Goal: Information Seeking & Learning: Learn about a topic

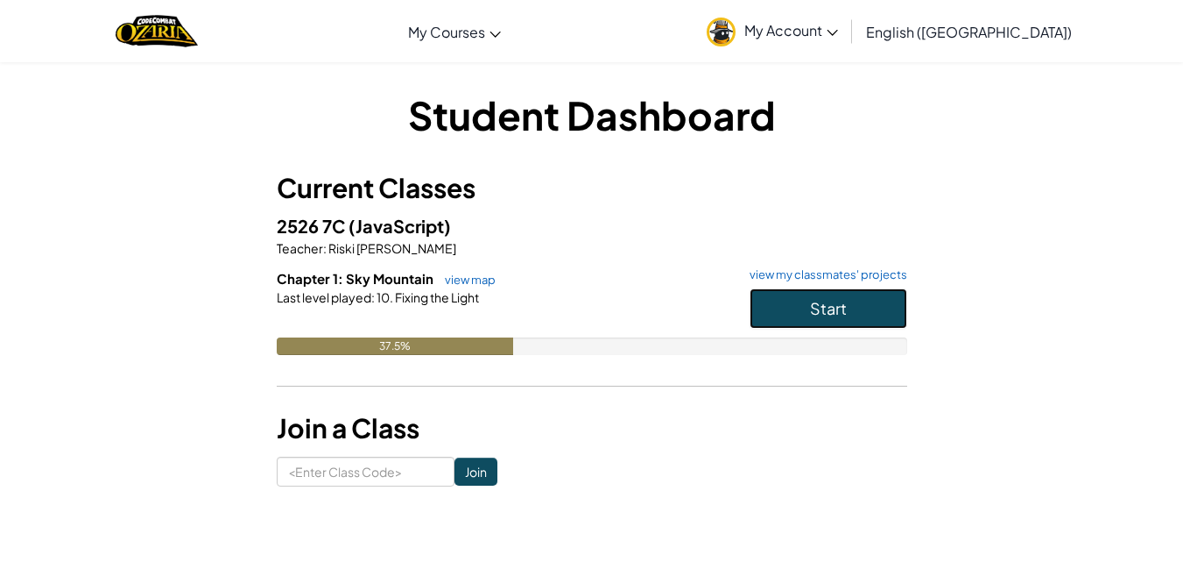
click at [809, 307] on button "Start" at bounding box center [829, 308] width 158 height 40
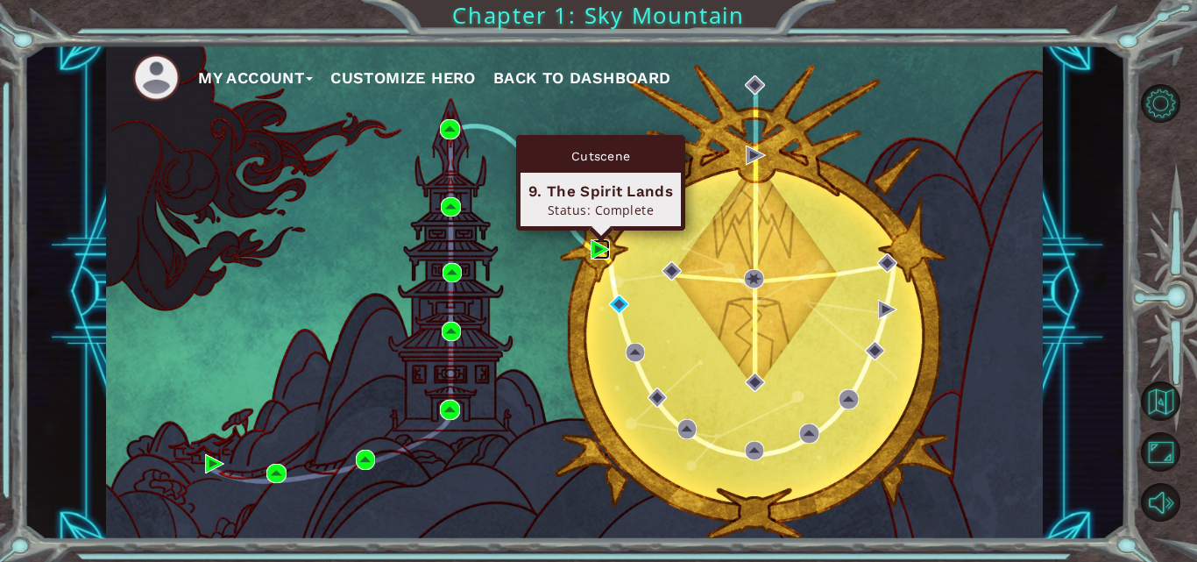
click at [596, 249] on img at bounding box center [599, 248] width 19 height 19
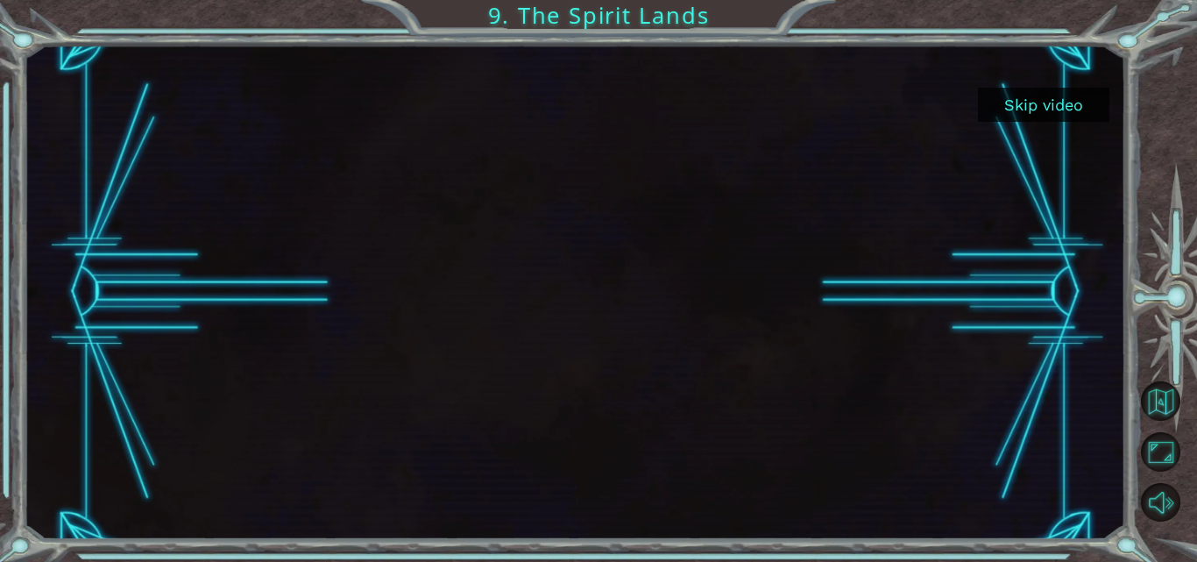
click at [1025, 109] on button "Skip video" at bounding box center [1043, 105] width 131 height 34
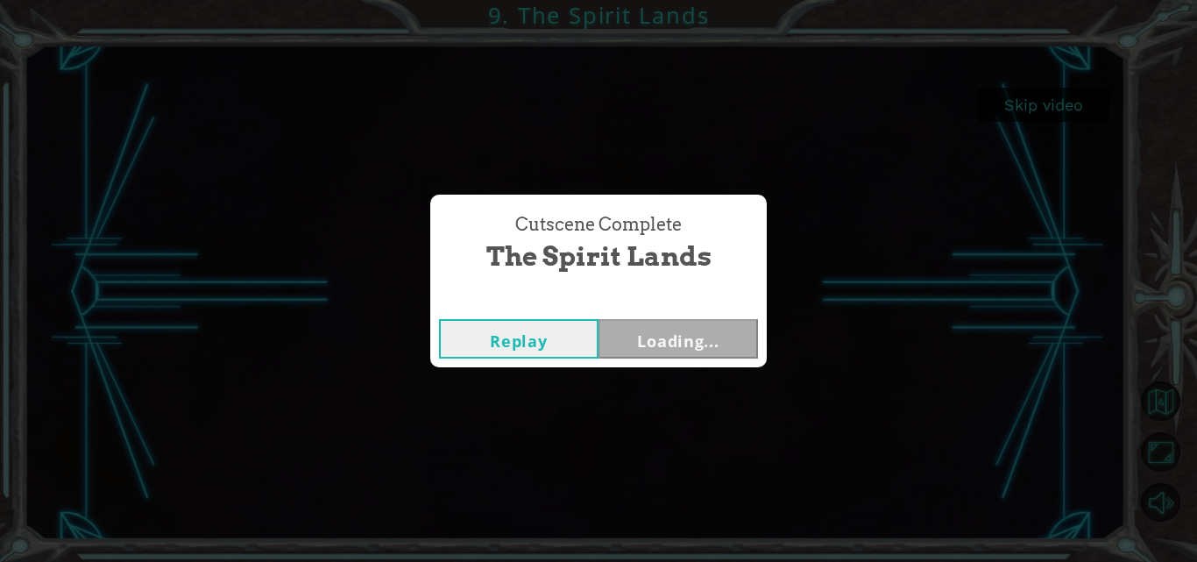
click at [1024, 110] on div "Cutscene Complete The Spirit Lands Replay Loading..." at bounding box center [598, 281] width 1197 height 562
click at [663, 347] on button "Next" at bounding box center [677, 338] width 159 height 39
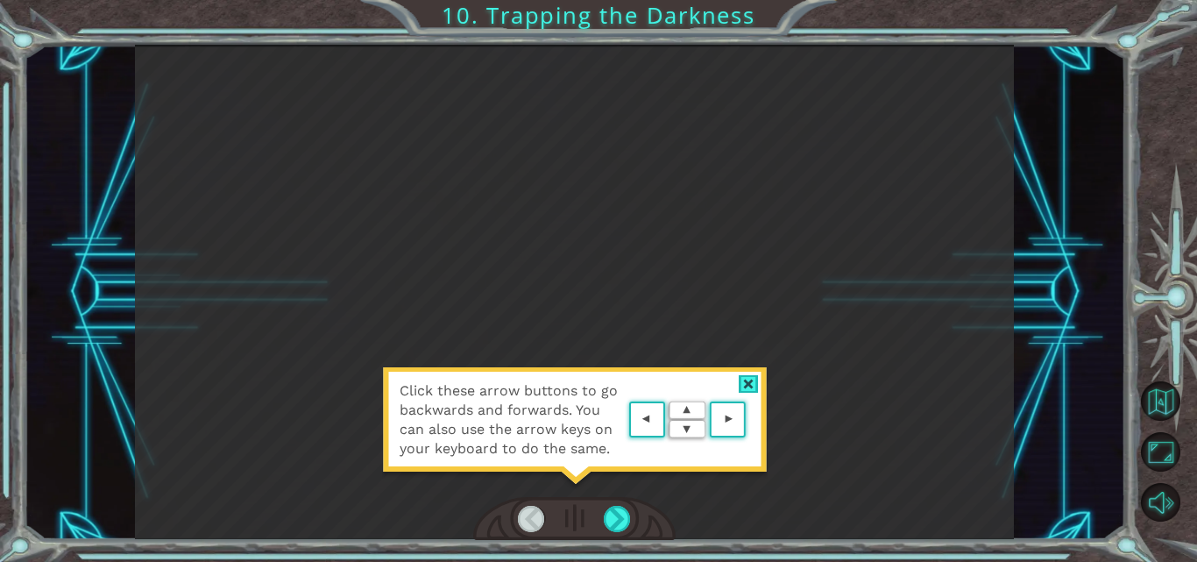
click at [591, 497] on div at bounding box center [574, 519] width 202 height 45
click at [611, 518] on div at bounding box center [617, 518] width 27 height 26
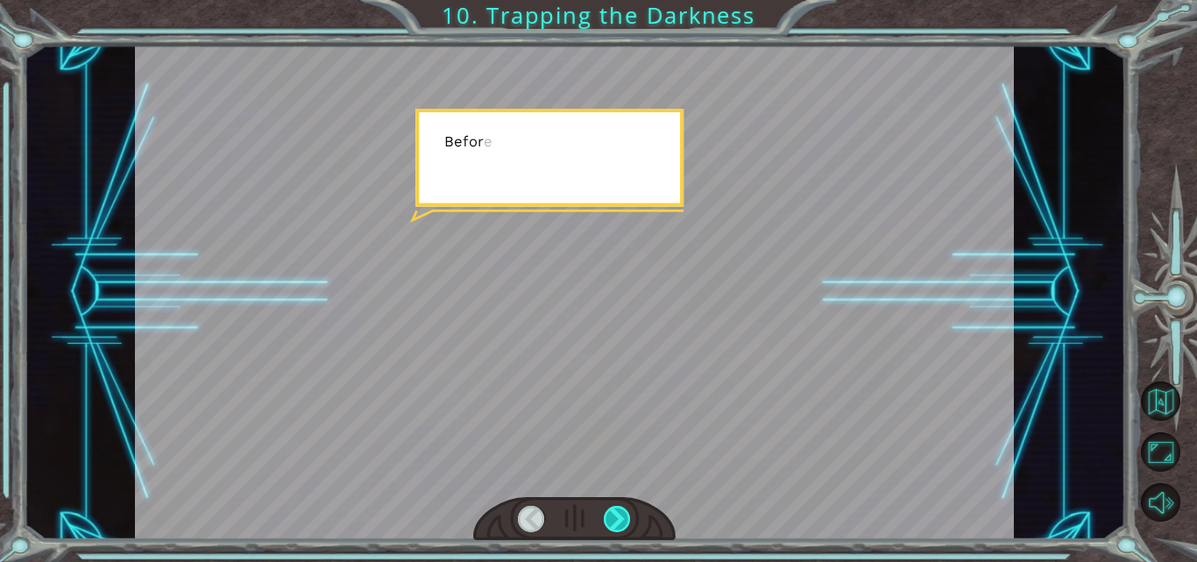
click at [611, 518] on div at bounding box center [617, 518] width 27 height 26
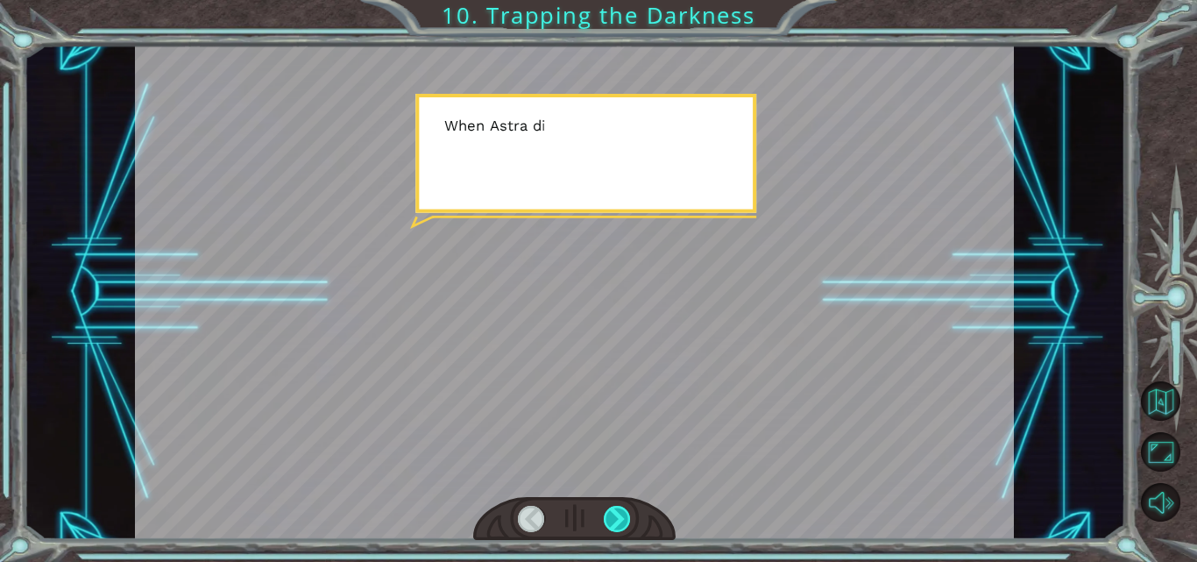
click at [611, 518] on div at bounding box center [617, 518] width 27 height 26
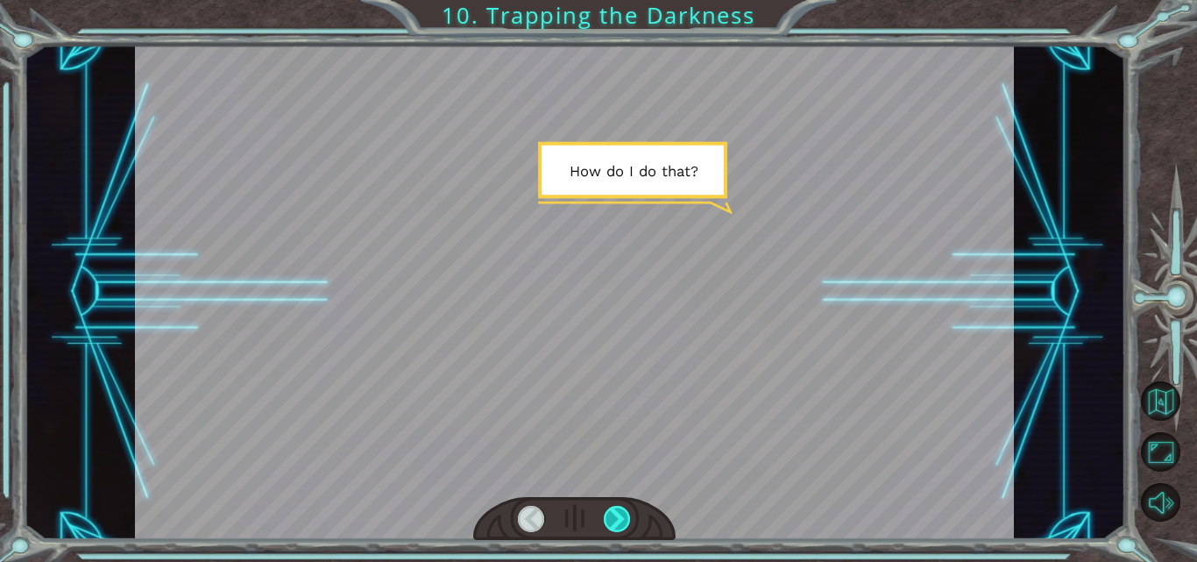
click at [611, 518] on div at bounding box center [617, 518] width 27 height 26
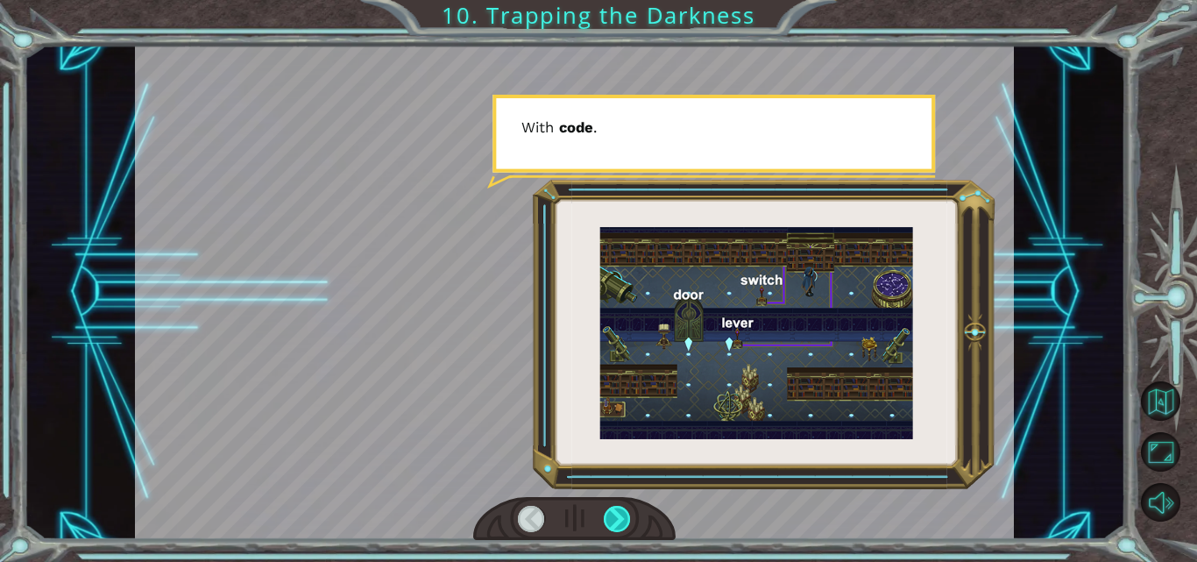
click at [611, 518] on div at bounding box center [617, 518] width 27 height 26
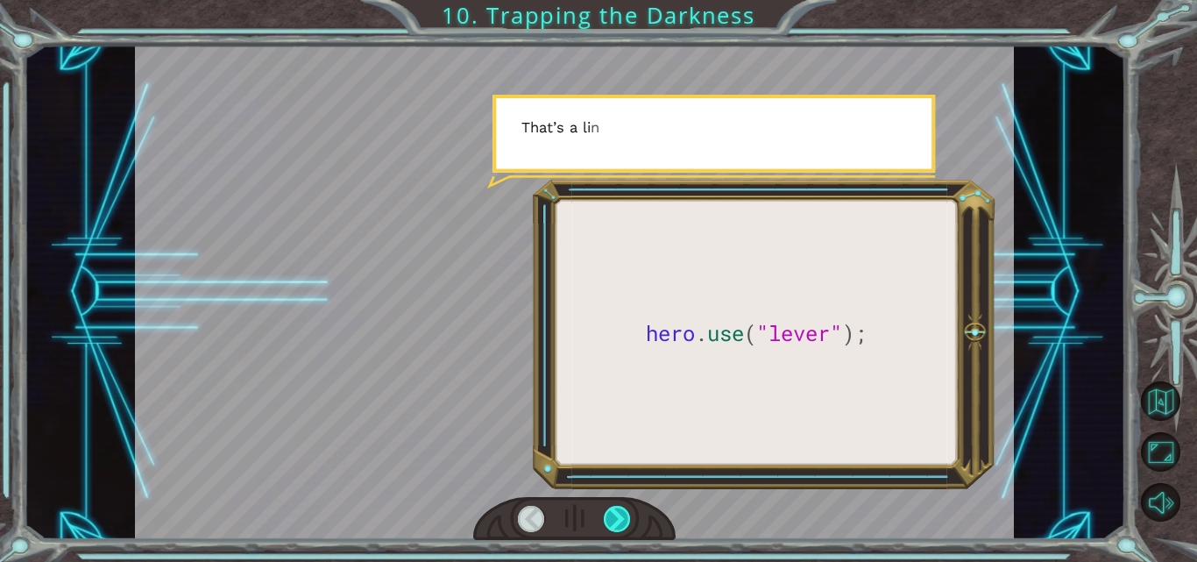
click at [611, 518] on div at bounding box center [617, 518] width 27 height 26
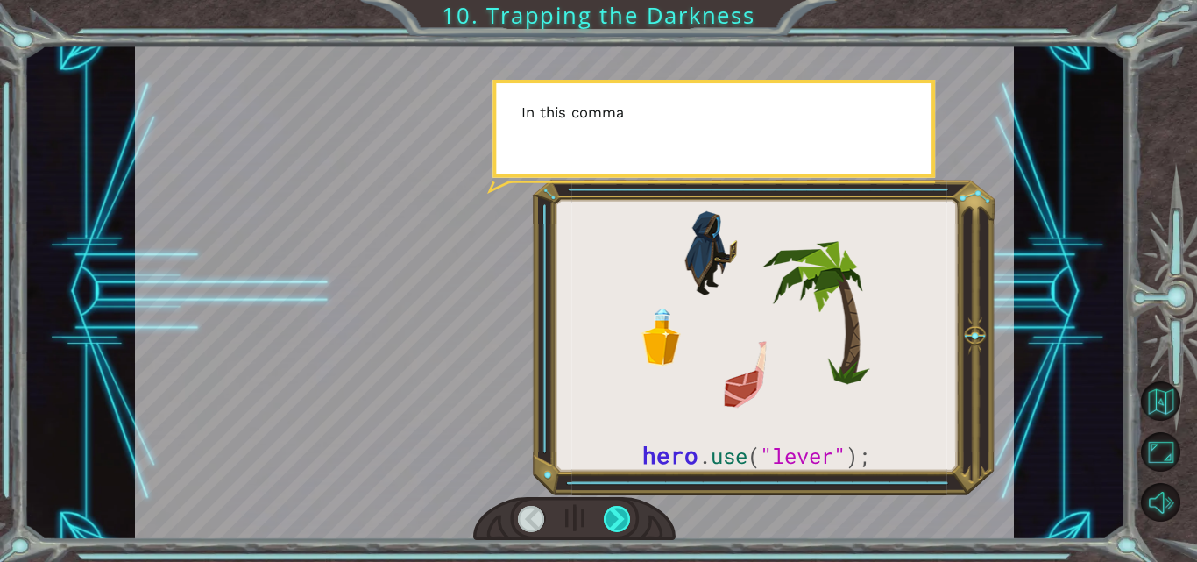
click at [611, 518] on div at bounding box center [617, 518] width 27 height 26
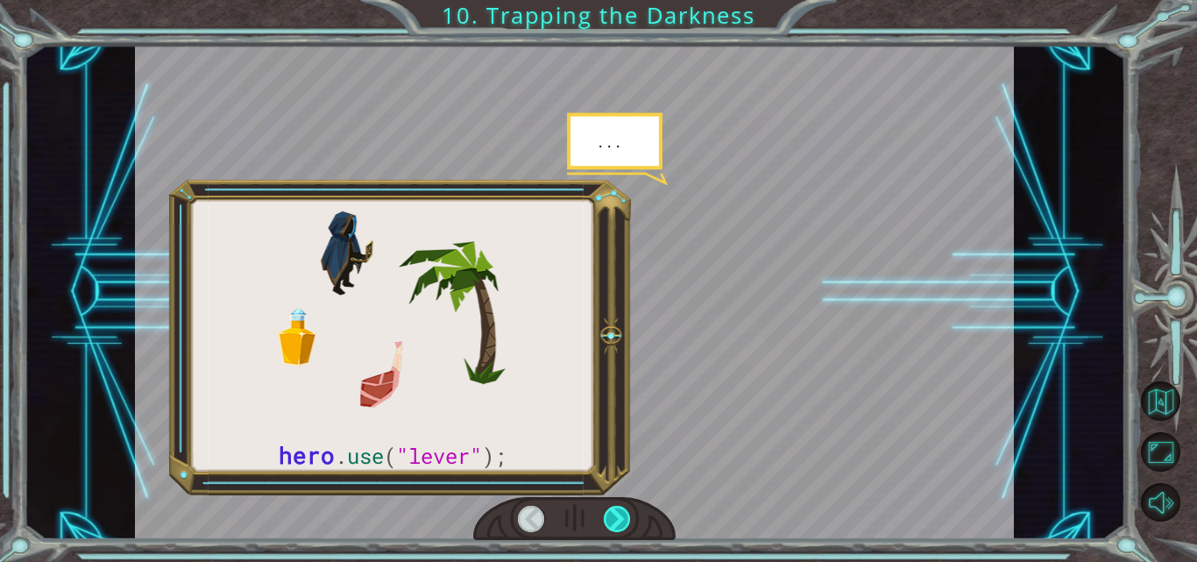
click at [611, 518] on div at bounding box center [617, 518] width 27 height 26
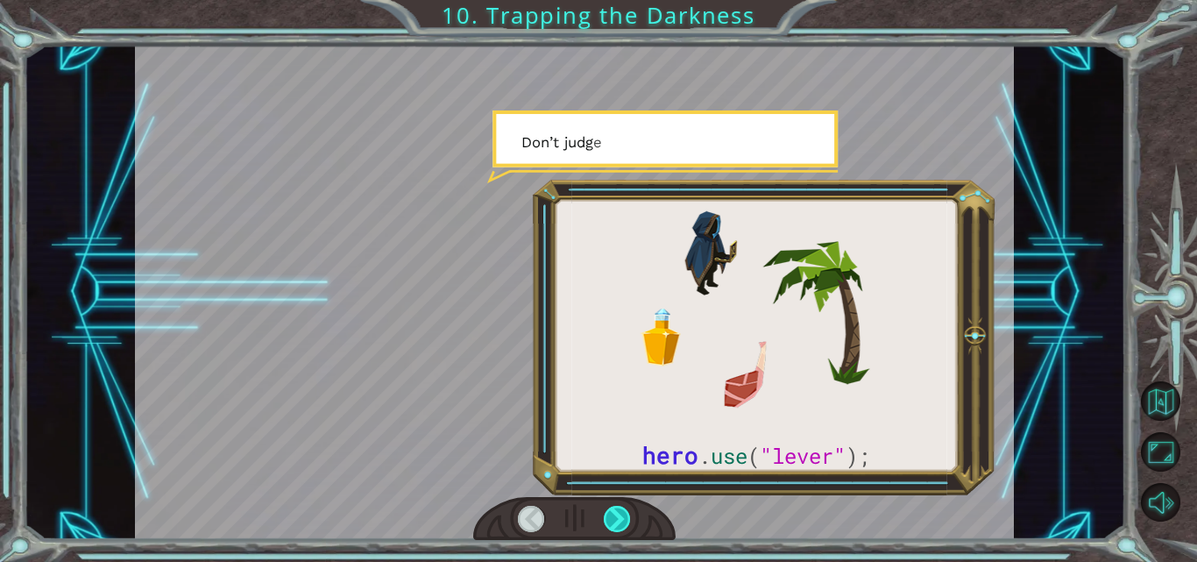
click at [611, 518] on div at bounding box center [617, 518] width 27 height 26
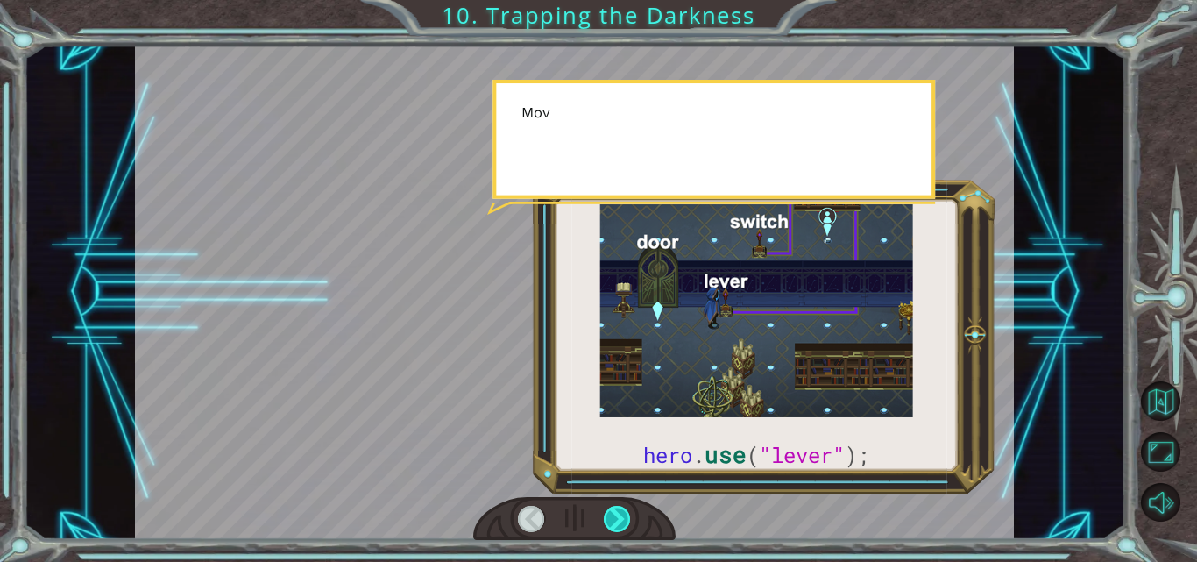
click at [611, 518] on div at bounding box center [617, 518] width 27 height 26
click at [610, 518] on div at bounding box center [617, 518] width 27 height 26
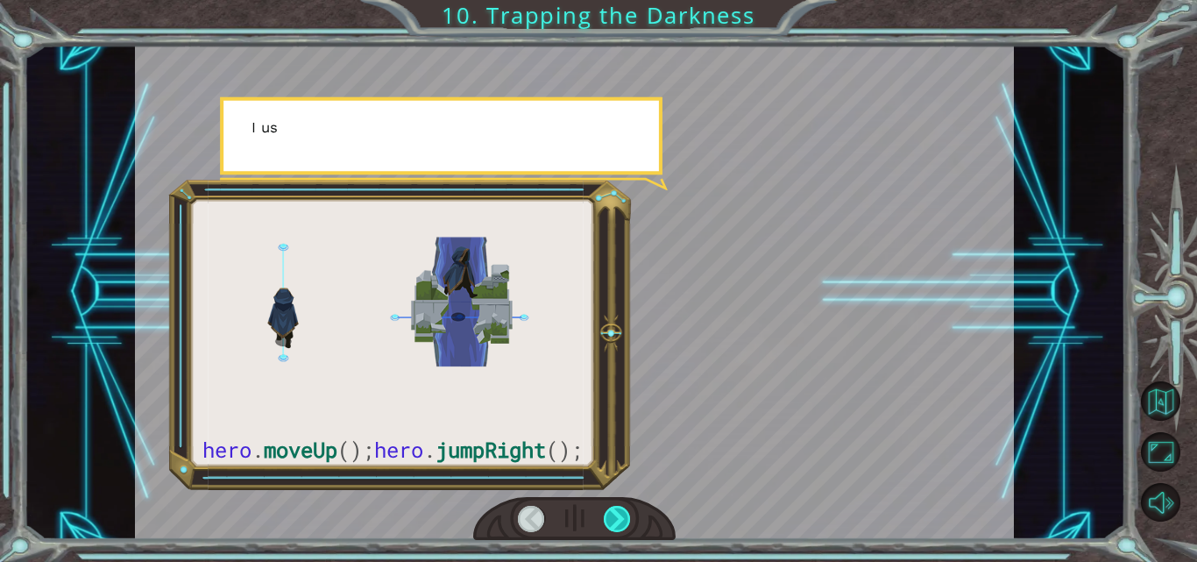
click at [610, 518] on div at bounding box center [617, 518] width 27 height 26
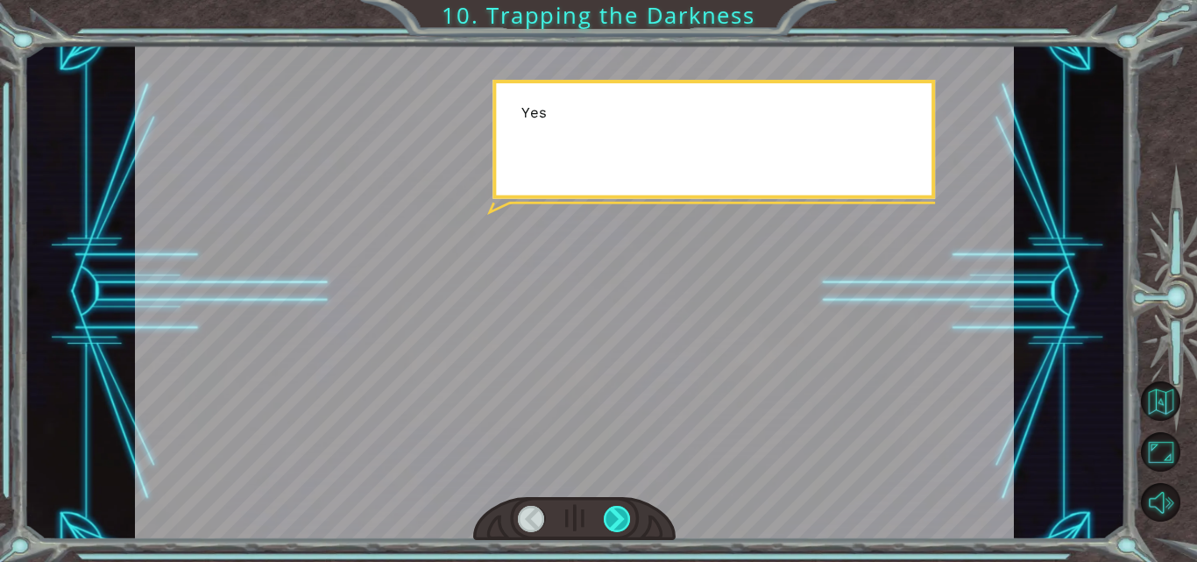
click at [610, 518] on div at bounding box center [617, 518] width 27 height 26
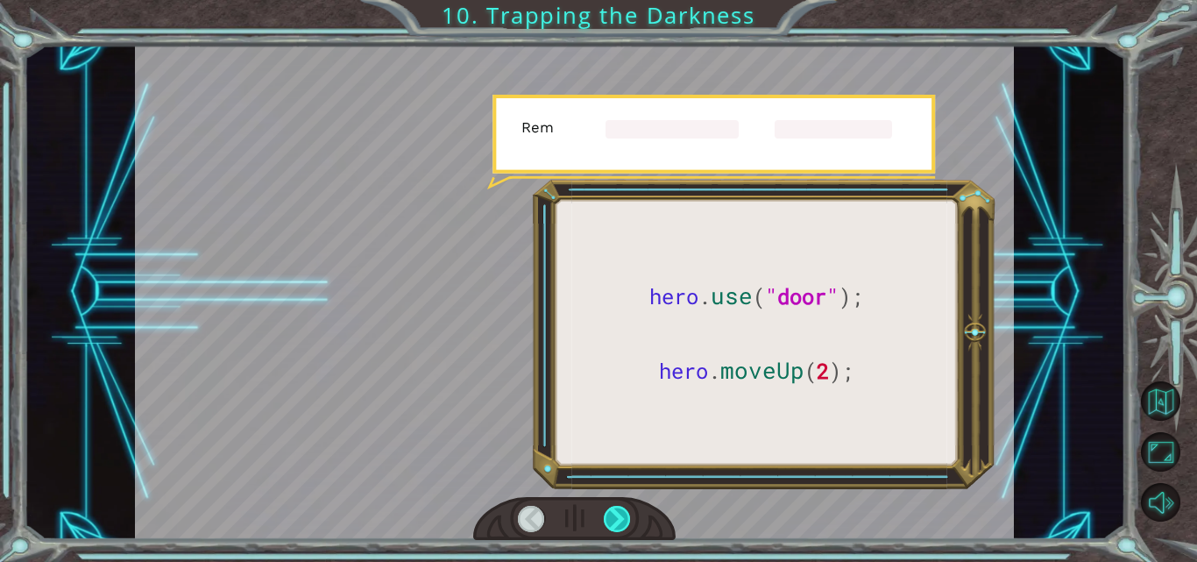
click at [610, 518] on div at bounding box center [617, 518] width 27 height 26
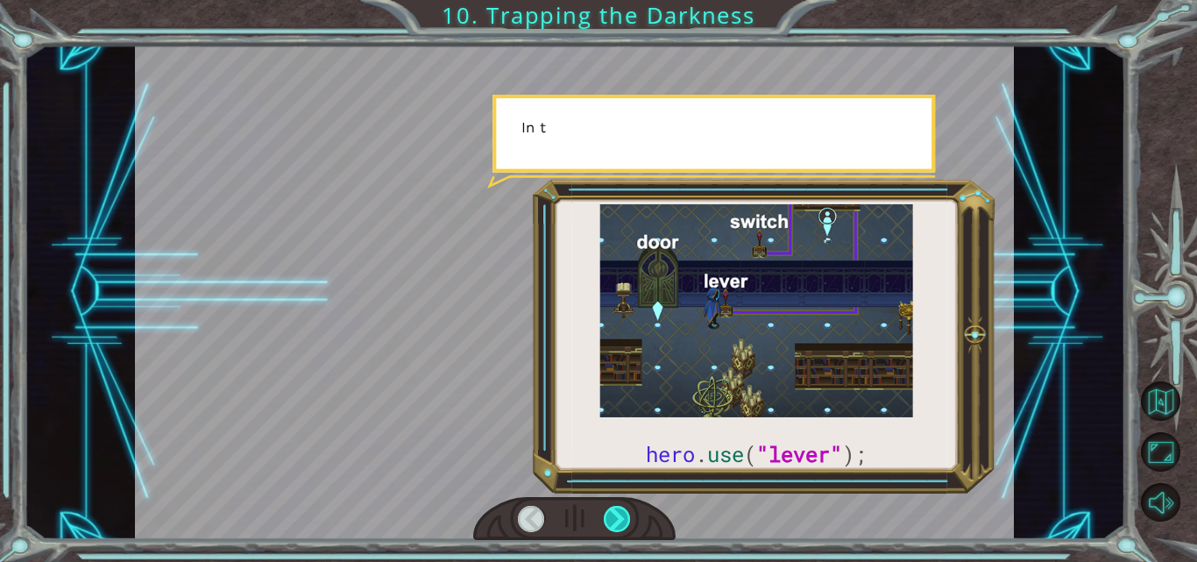
click at [610, 518] on div at bounding box center [617, 518] width 27 height 26
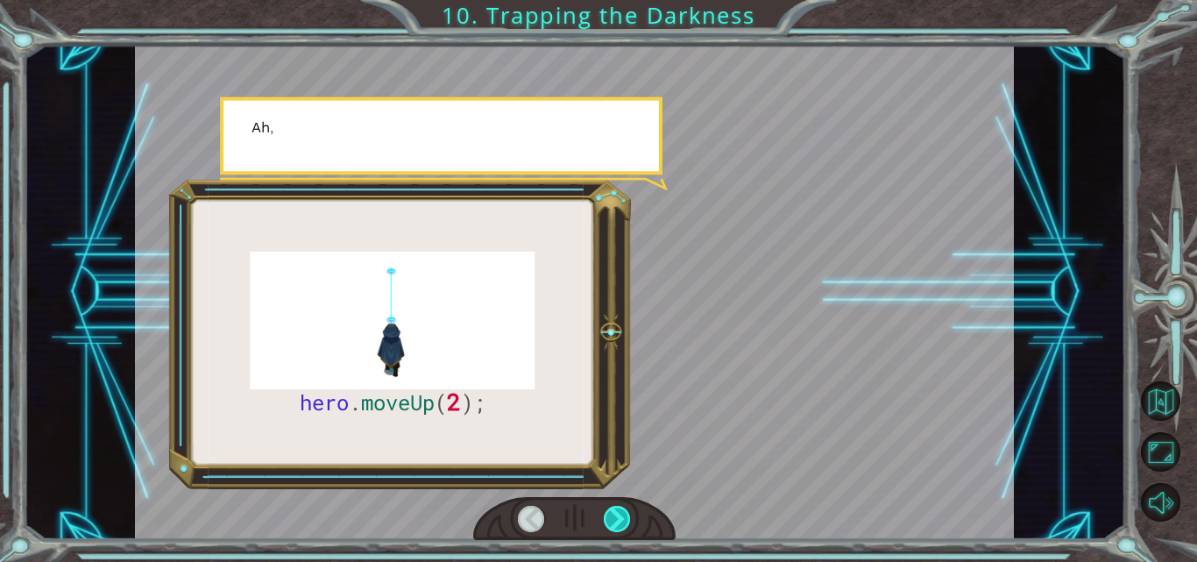
click at [610, 518] on div at bounding box center [617, 518] width 27 height 26
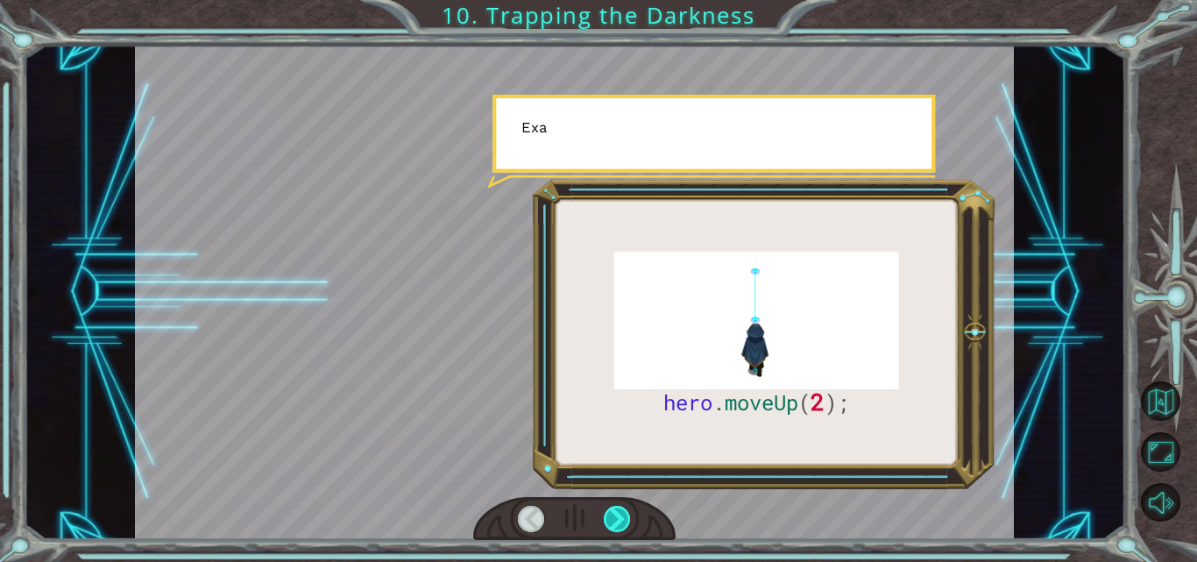
click at [610, 518] on div at bounding box center [617, 518] width 27 height 26
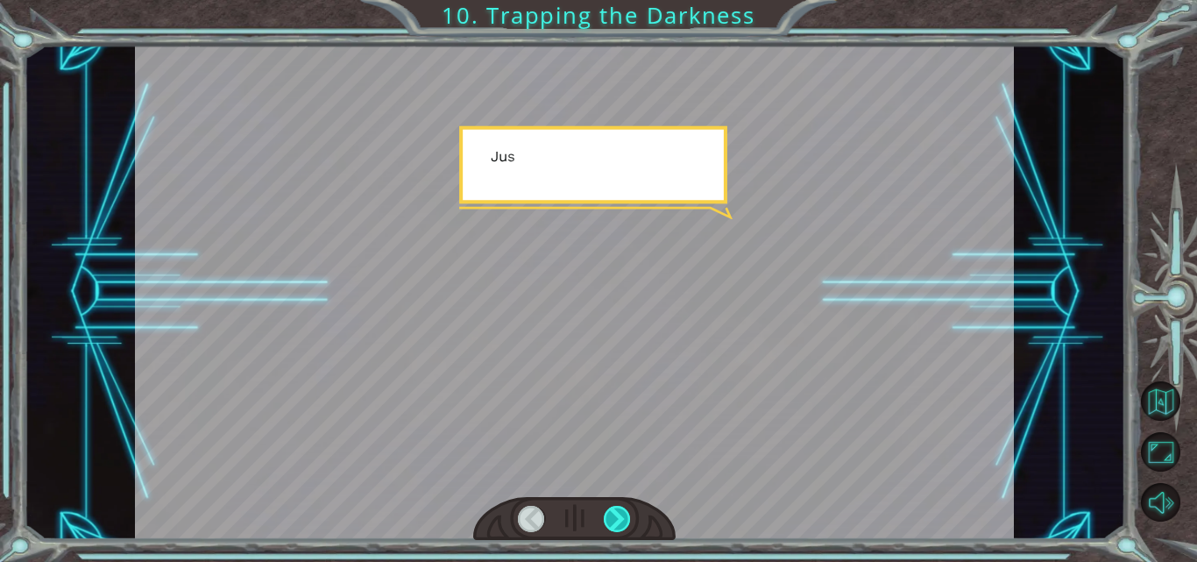
click at [610, 518] on div at bounding box center [617, 518] width 27 height 26
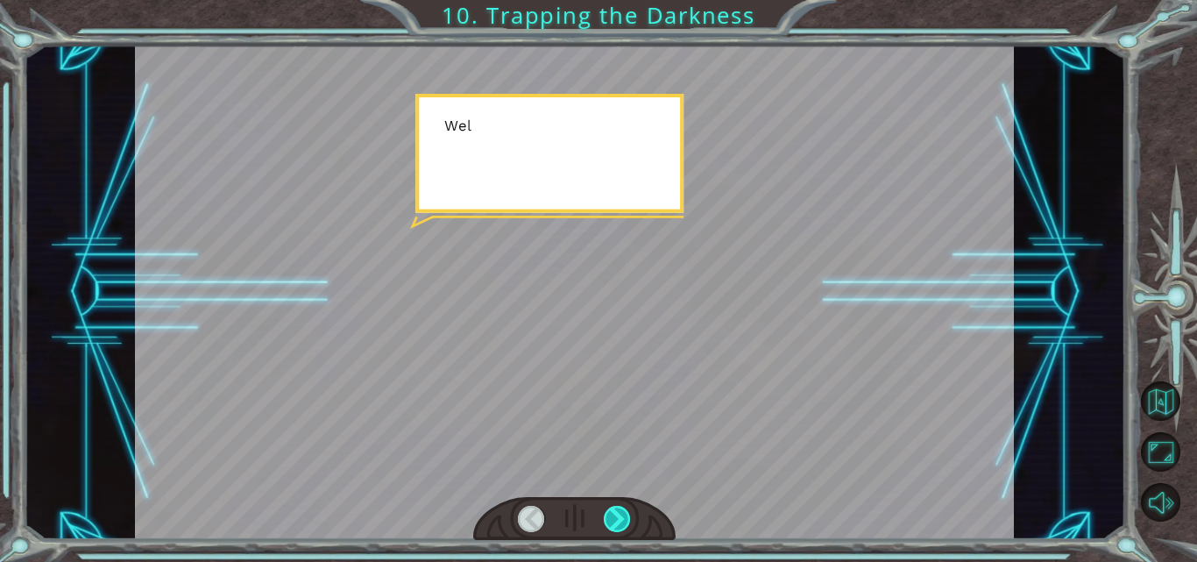
click at [610, 518] on div at bounding box center [617, 518] width 27 height 26
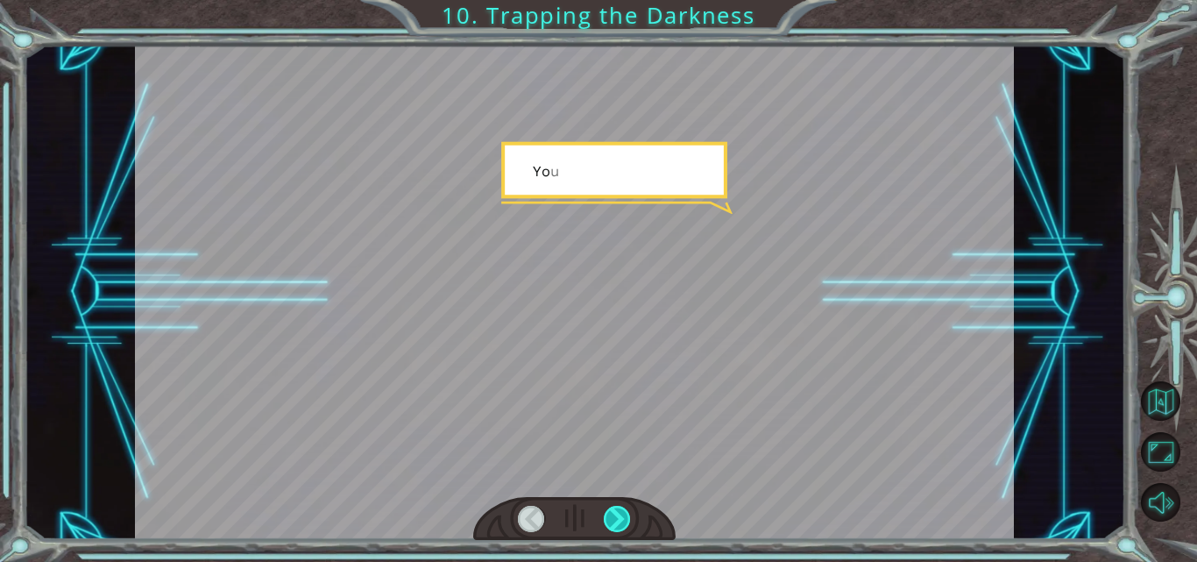
click at [611, 511] on div at bounding box center [617, 518] width 27 height 26
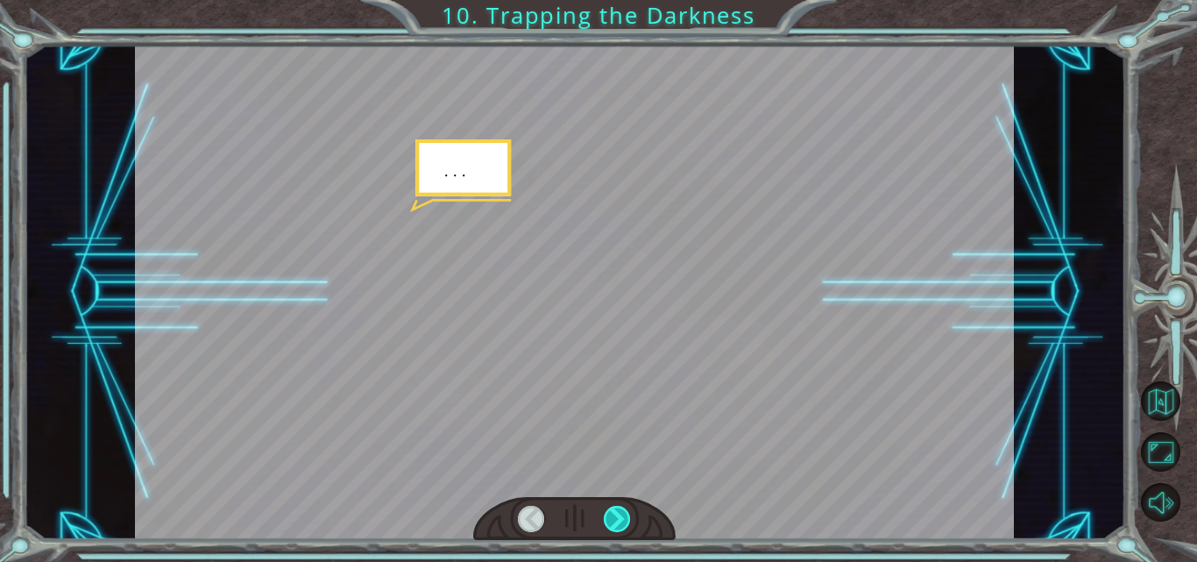
click at [611, 511] on div at bounding box center [617, 518] width 27 height 26
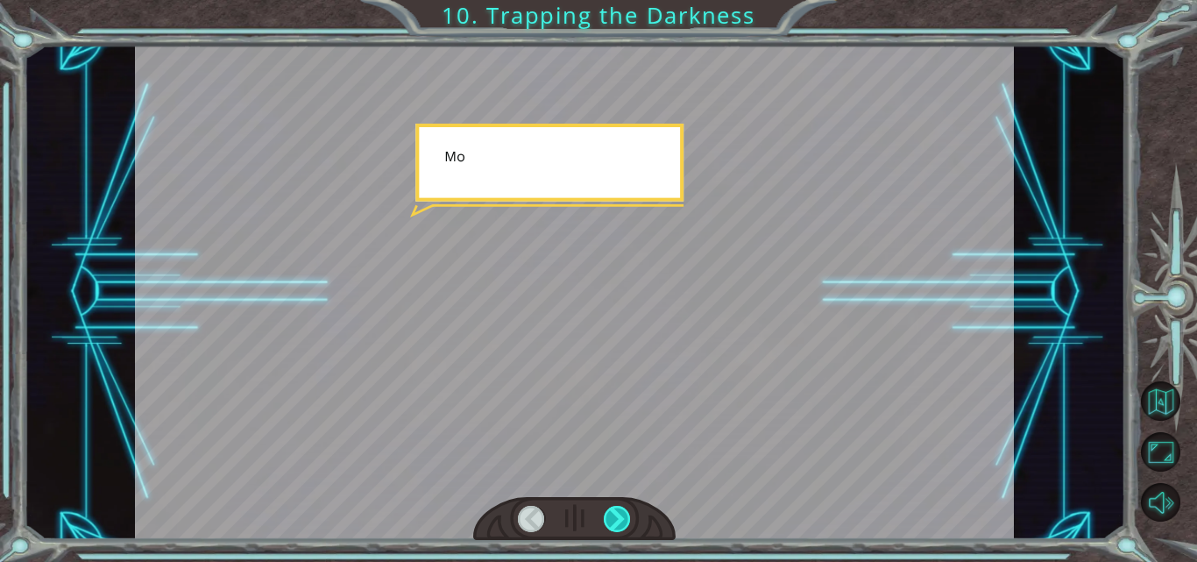
click at [611, 511] on div at bounding box center [617, 518] width 27 height 26
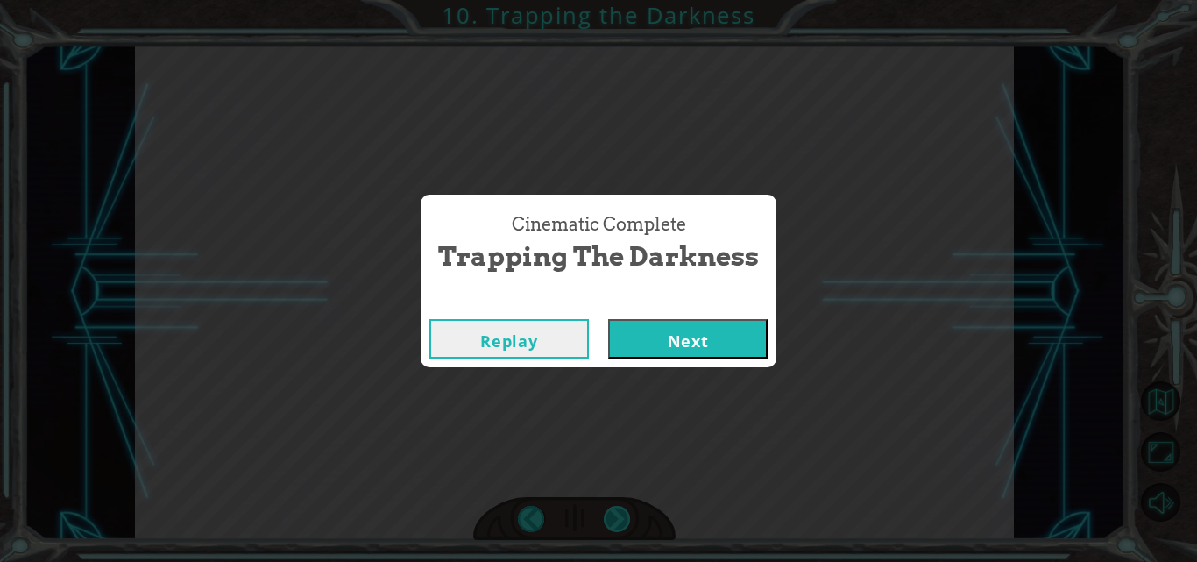
click at [611, 511] on div "Cinematic Complete Trapping the Darkness Replay Next" at bounding box center [598, 281] width 1197 height 562
click at [714, 357] on button "Next" at bounding box center [687, 338] width 159 height 39
